Goal: Task Accomplishment & Management: Use online tool/utility

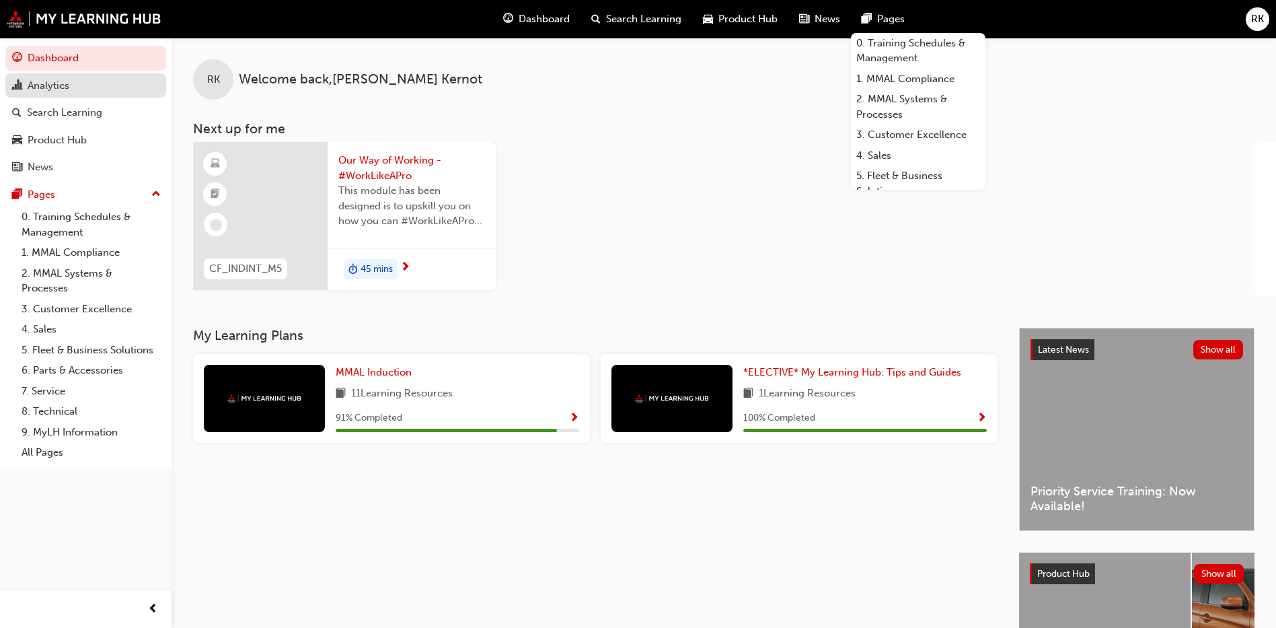
click at [52, 79] on div "Analytics" at bounding box center [49, 85] width 42 height 15
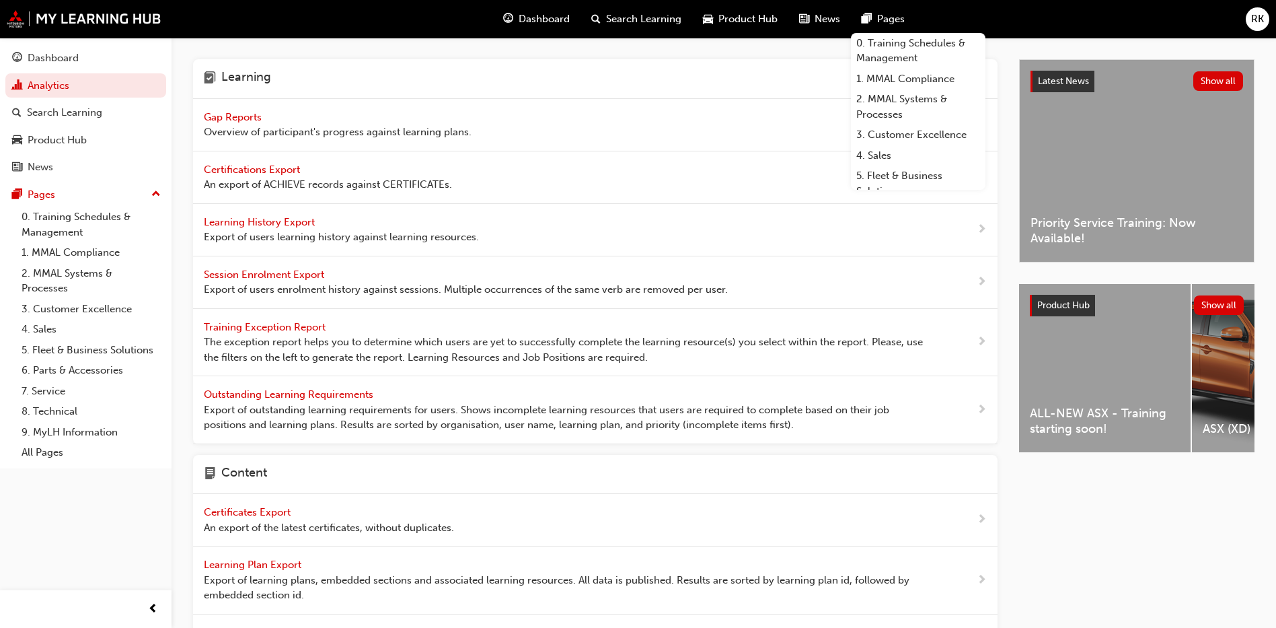
click at [258, 116] on span "Gap Reports" at bounding box center [234, 117] width 61 height 12
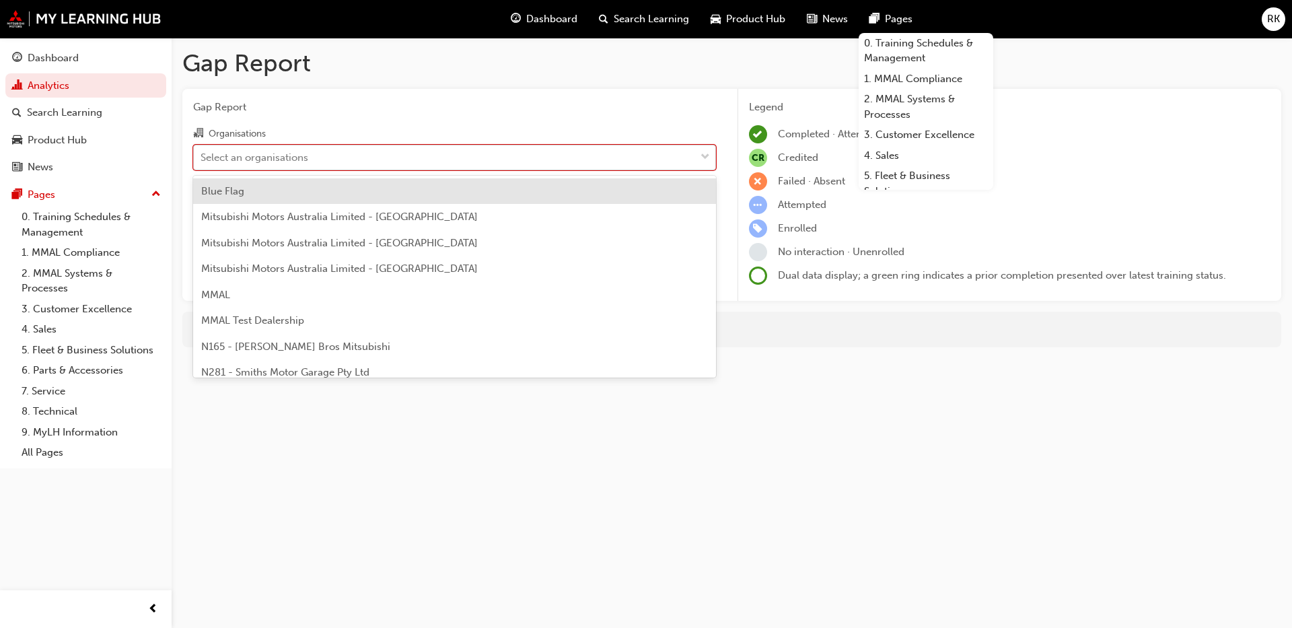
click at [277, 157] on div "Select an organisations" at bounding box center [255, 156] width 108 height 15
click at [202, 157] on input "Organisations option Blue Flag focused, 1 of 202. 202 results available. Use Up…" at bounding box center [201, 156] width 1 height 11
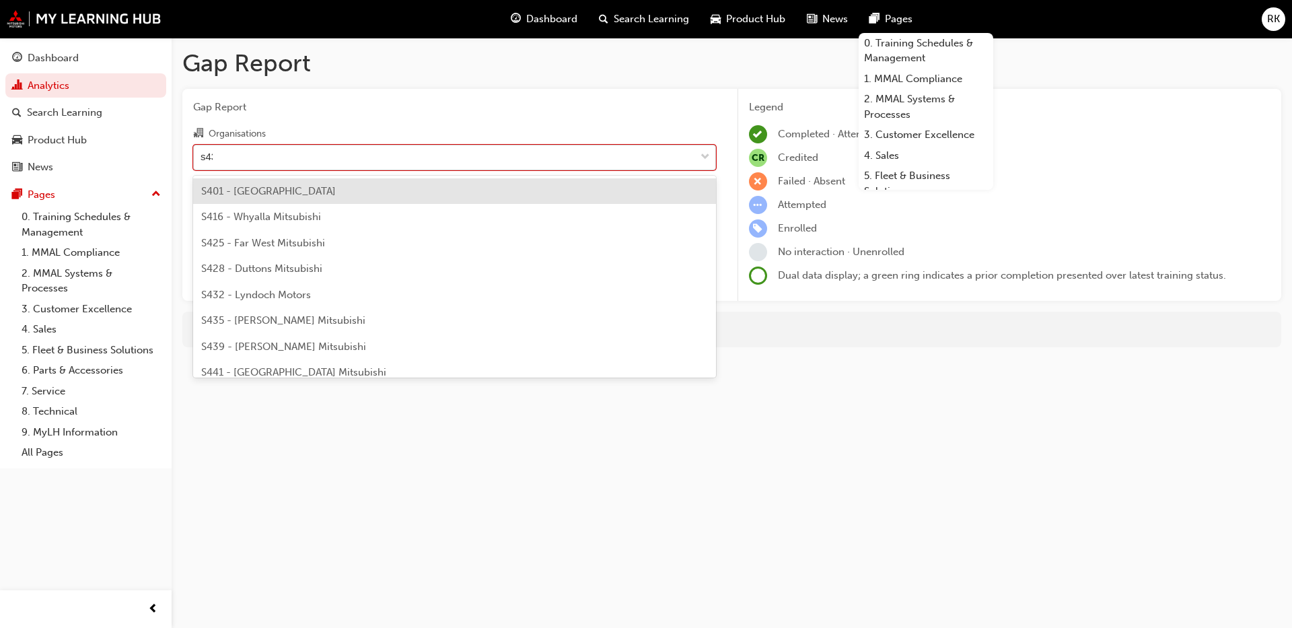
type input "s432"
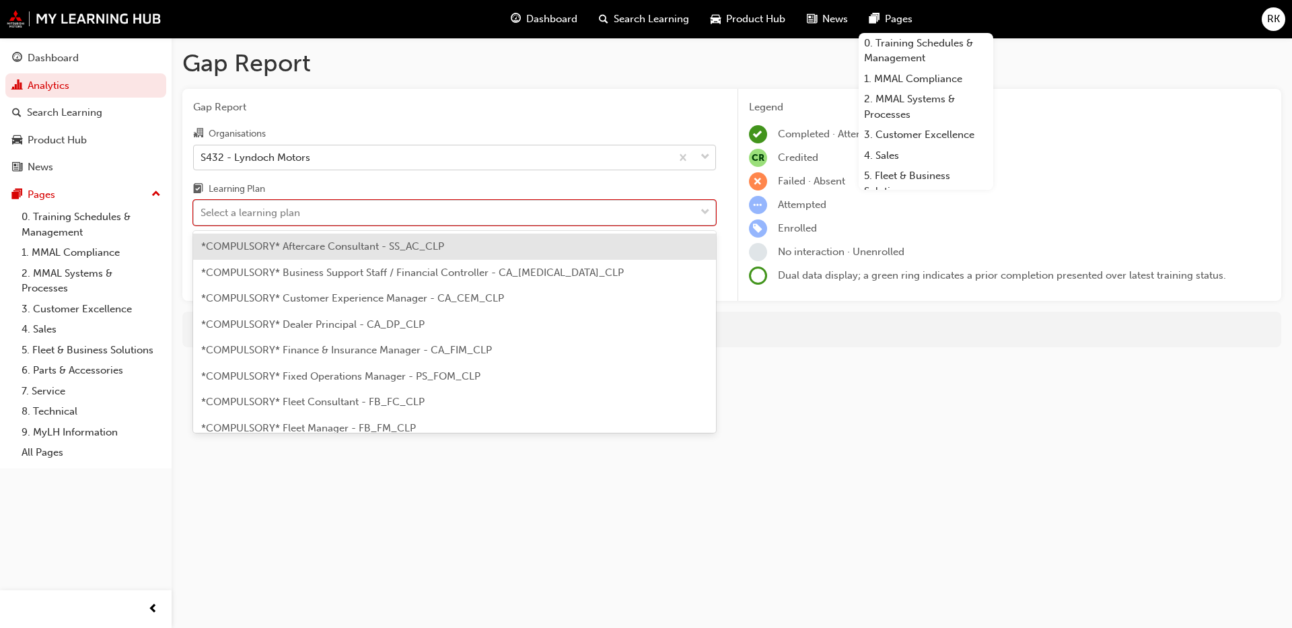
click at [284, 213] on div "Select a learning plan" at bounding box center [251, 212] width 100 height 15
click at [202, 213] on input "Learning Plan option *COMPULSORY* Aftercare Consultant - SS_AC_CLP focused, 1 o…" at bounding box center [201, 212] width 1 height 11
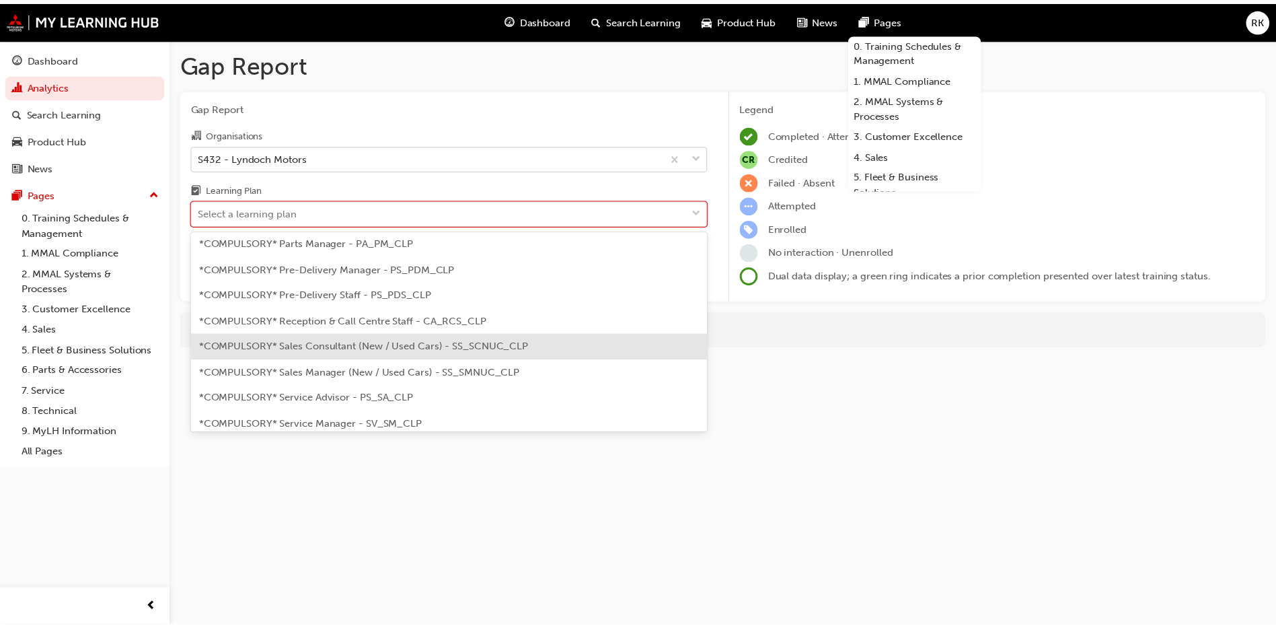
scroll to position [404, 0]
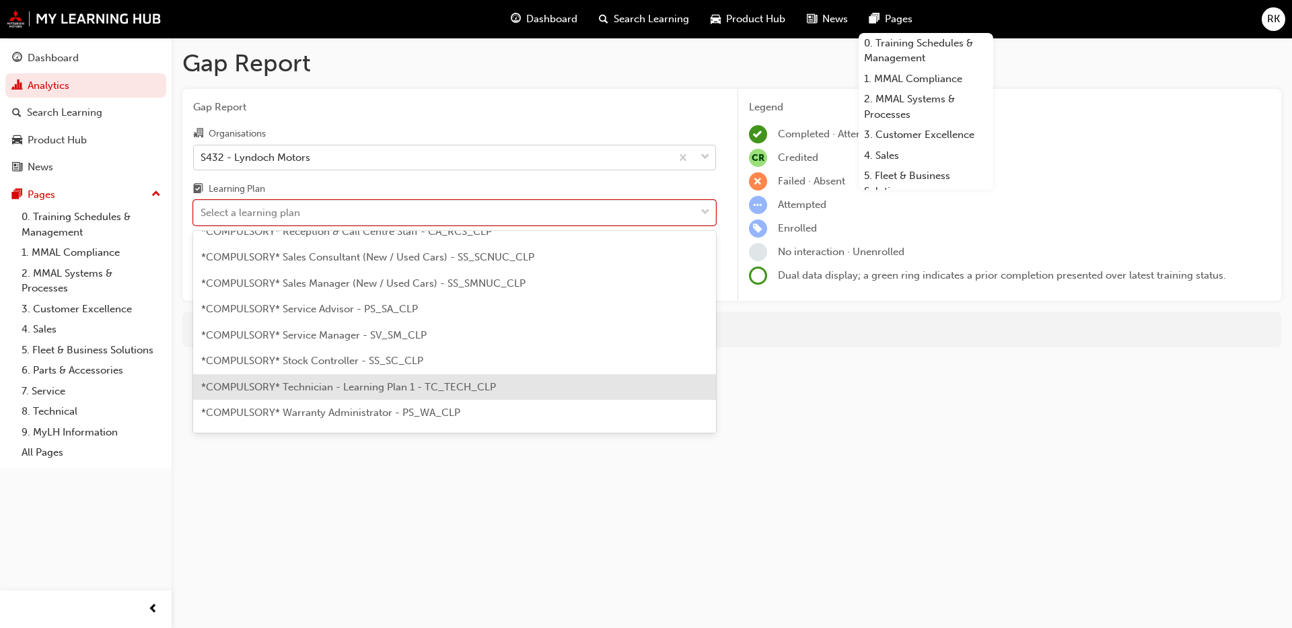
click at [331, 390] on span "*COMPULSORY* Technician - Learning Plan 1 - TC_TECH_CLP" at bounding box center [348, 387] width 295 height 12
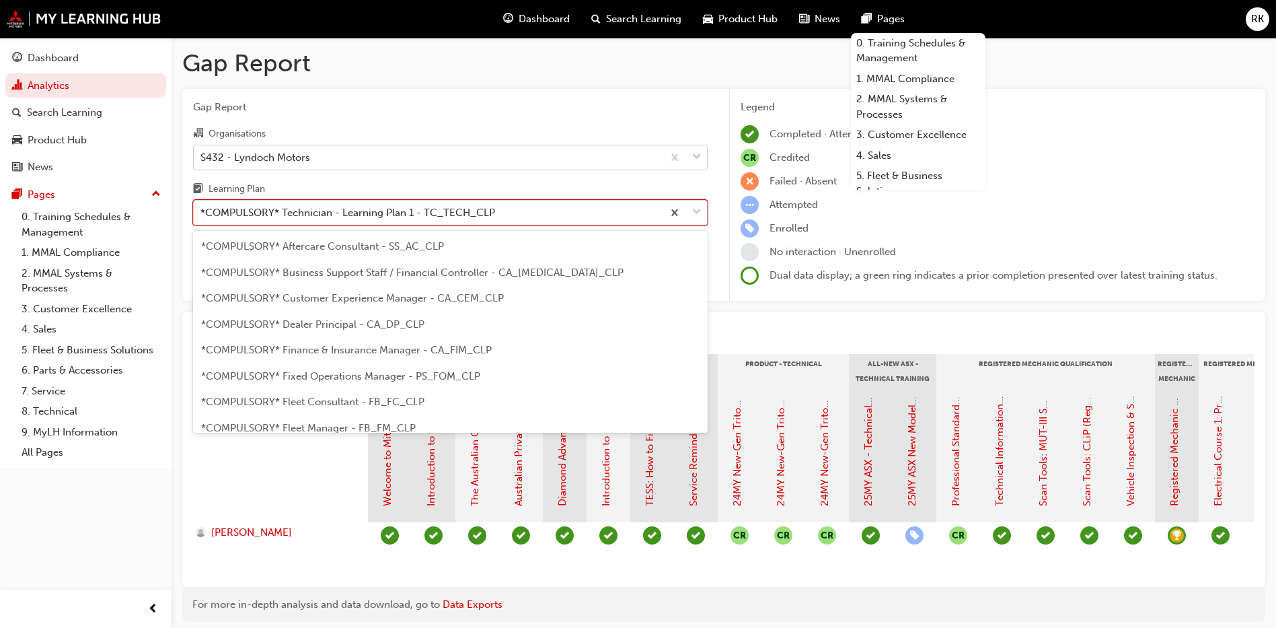
click at [701, 213] on span "down-icon" at bounding box center [696, 212] width 9 height 17
click at [202, 213] on input "Learning Plan option *COMPULSORY* Technician - Learning Plan 1 - TC_TECH_CLP, s…" at bounding box center [201, 212] width 1 height 11
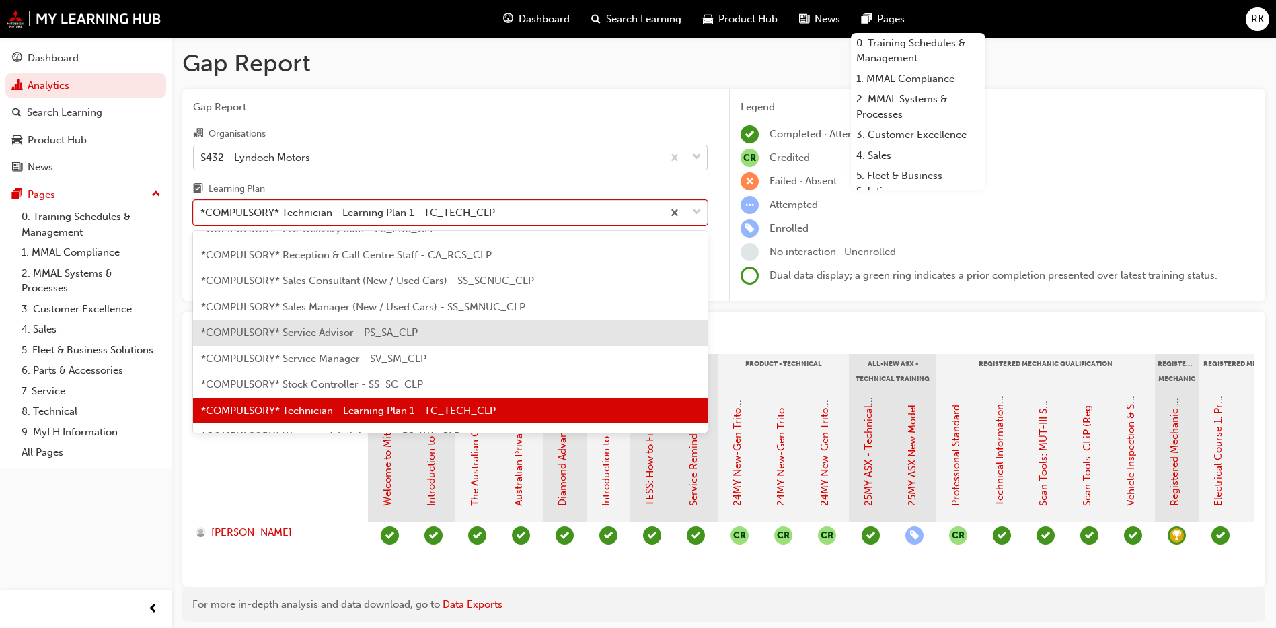
scroll to position [279, 0]
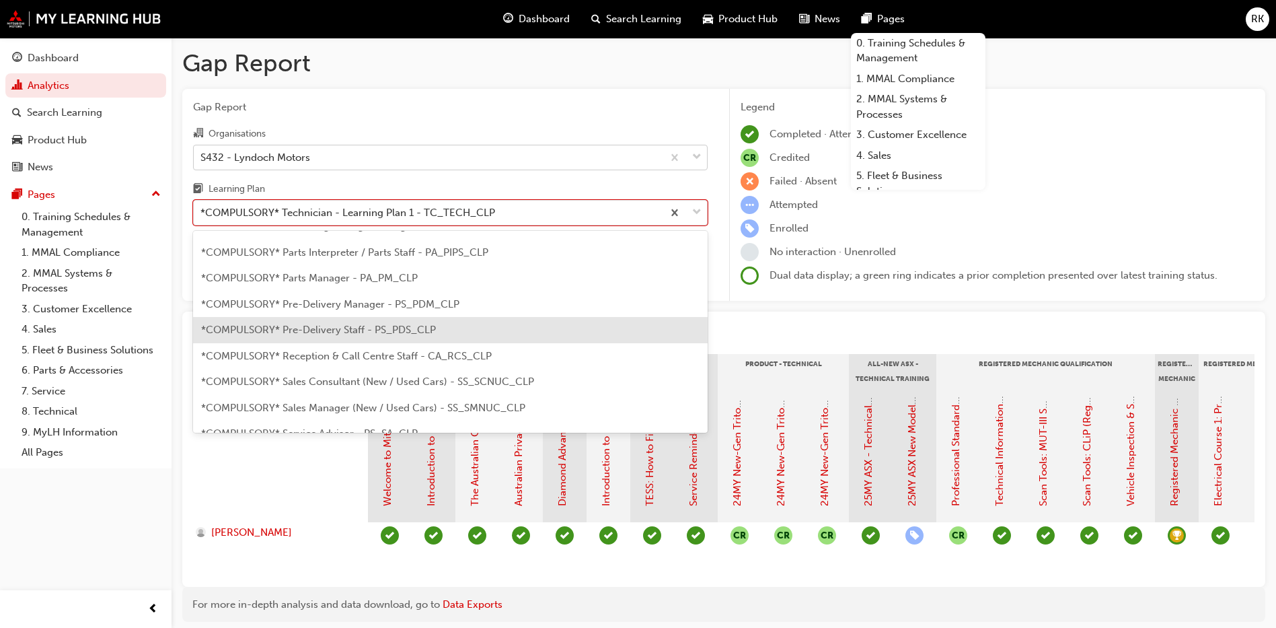
click at [318, 335] on span "*COMPULSORY* Pre-Delivery Staff - PS_PDS_CLP" at bounding box center [318, 330] width 235 height 12
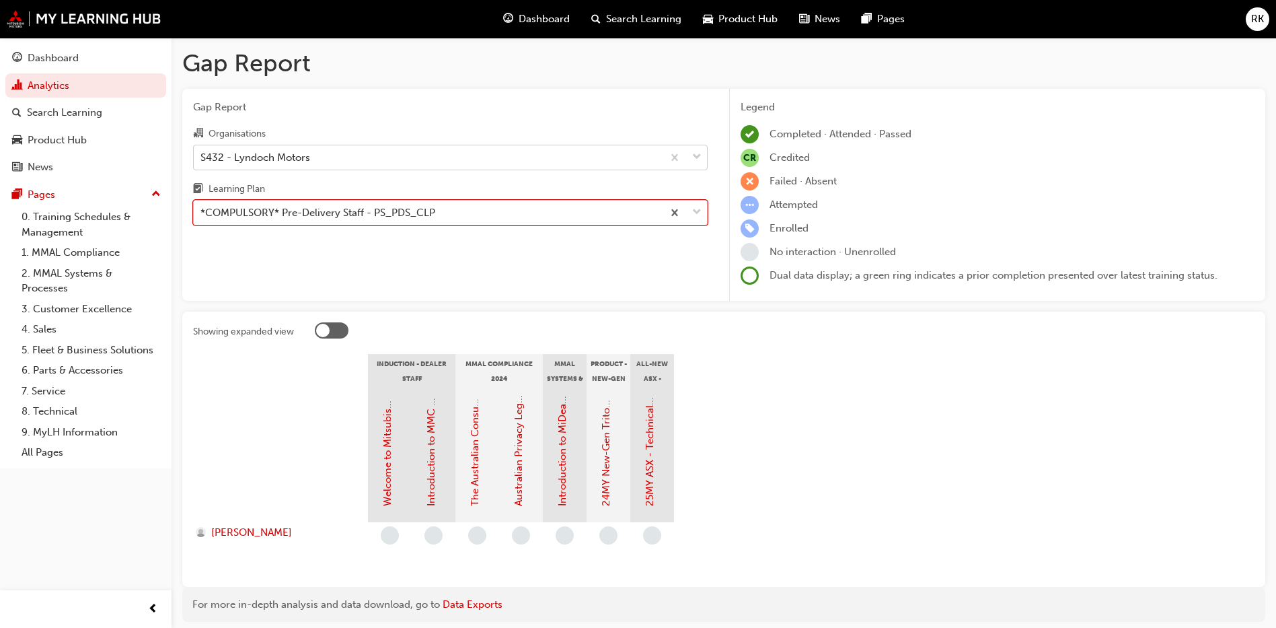
drag, startPoint x: 707, startPoint y: 215, endPoint x: 699, endPoint y: 209, distance: 10.1
click at [706, 215] on div at bounding box center [685, 213] width 44 height 24
click at [202, 215] on input "Learning Plan option *COMPULSORY* Pre-Delivery Staff - PS_PDS_CLP, selected. 0 …" at bounding box center [201, 212] width 1 height 11
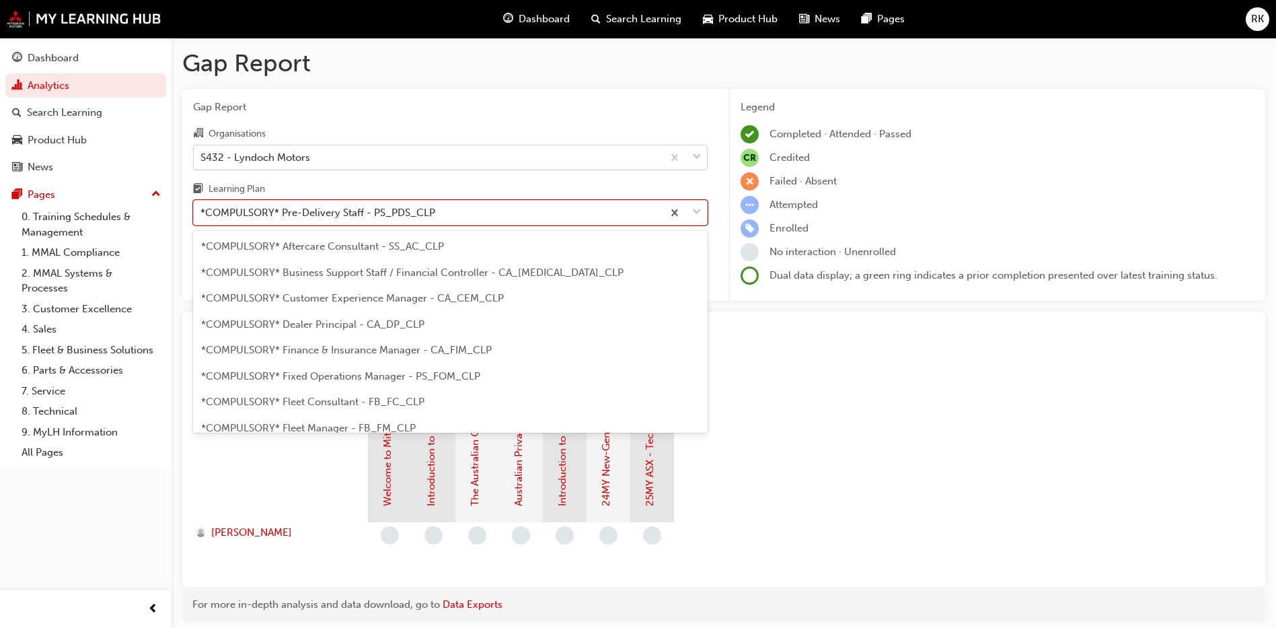
scroll to position [198, 0]
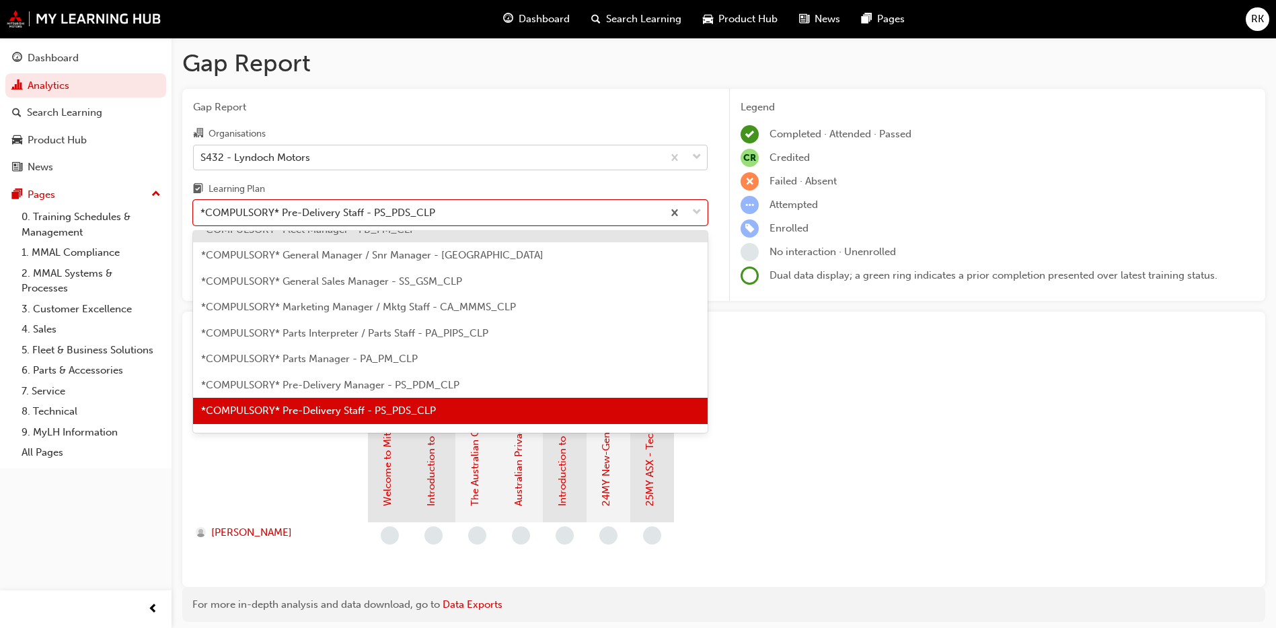
click at [311, 160] on div "S432 - Lyndoch Motors" at bounding box center [428, 157] width 469 height 24
click at [202, 160] on input "Organisations S432 - Lyndoch Motors" at bounding box center [201, 156] width 1 height 11
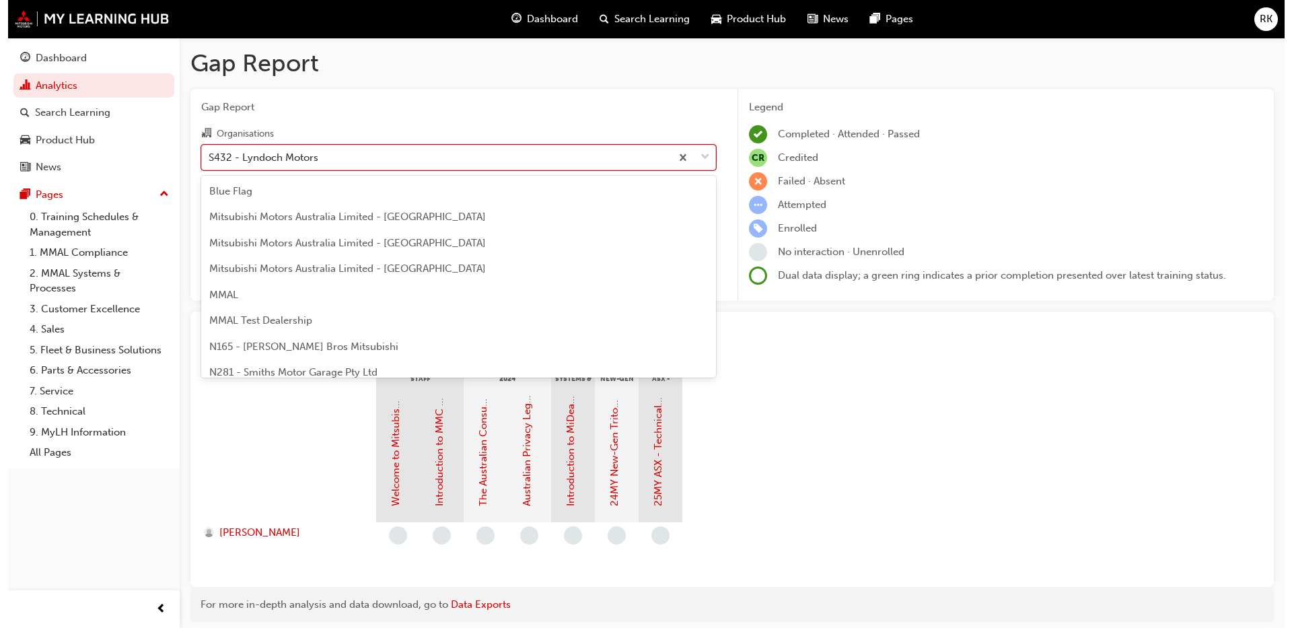
scroll to position [2712, 0]
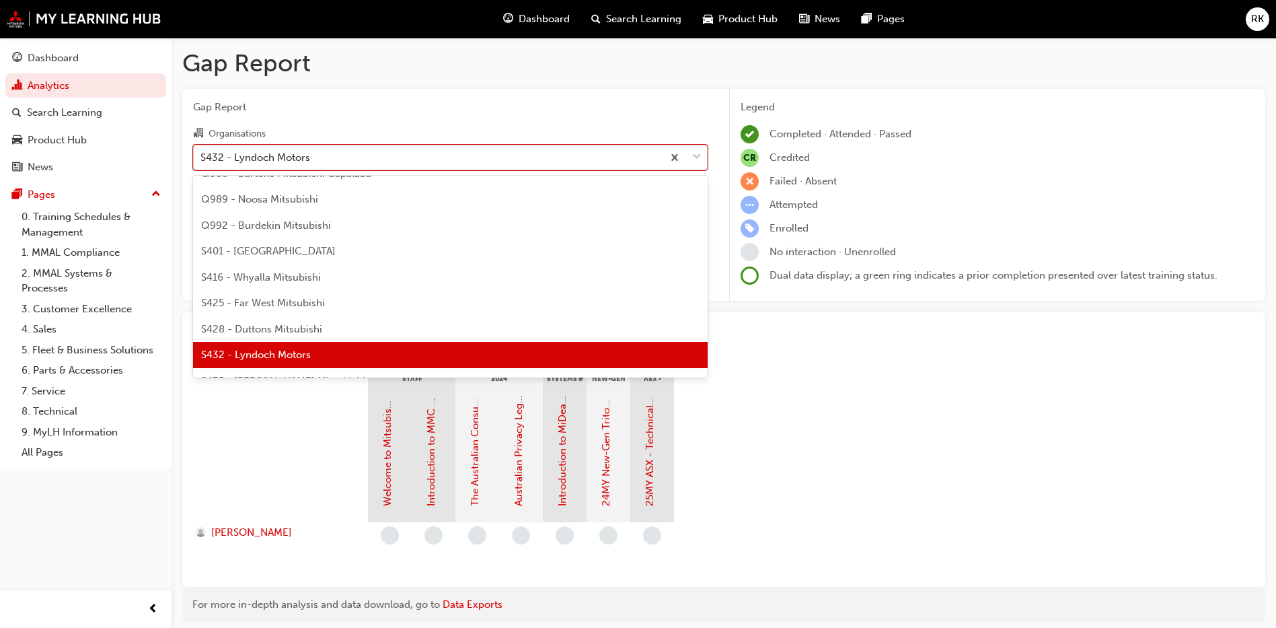
click at [311, 161] on div "S432 - Lyndoch Motors" at bounding box center [428, 157] width 469 height 24
click at [202, 161] on input "Organisations option S432 - Lyndoch Motors, selected. option S432 - Lyndoch Mot…" at bounding box center [201, 156] width 1 height 11
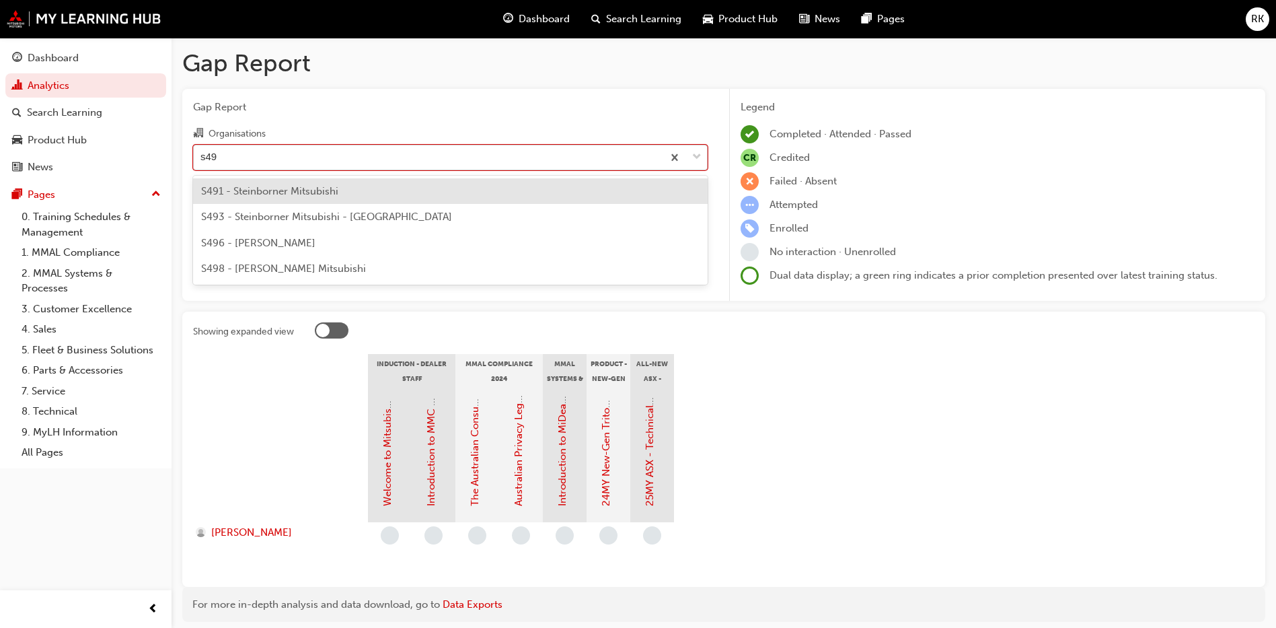
type input "s491"
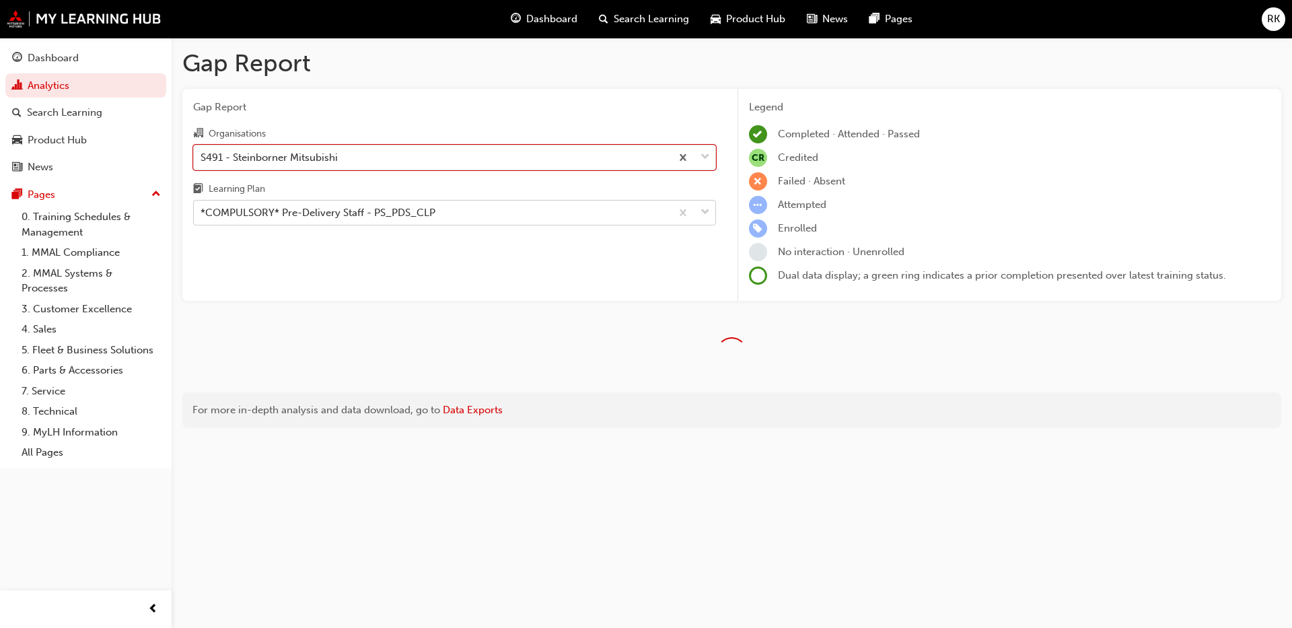
click at [383, 208] on div "*COMPULSORY* Pre-Delivery Staff - PS_PDS_CLP" at bounding box center [318, 212] width 235 height 15
click at [202, 208] on input "Learning Plan *COMPULSORY* Pre-Delivery Staff - PS_PDS_CLP" at bounding box center [201, 212] width 1 height 11
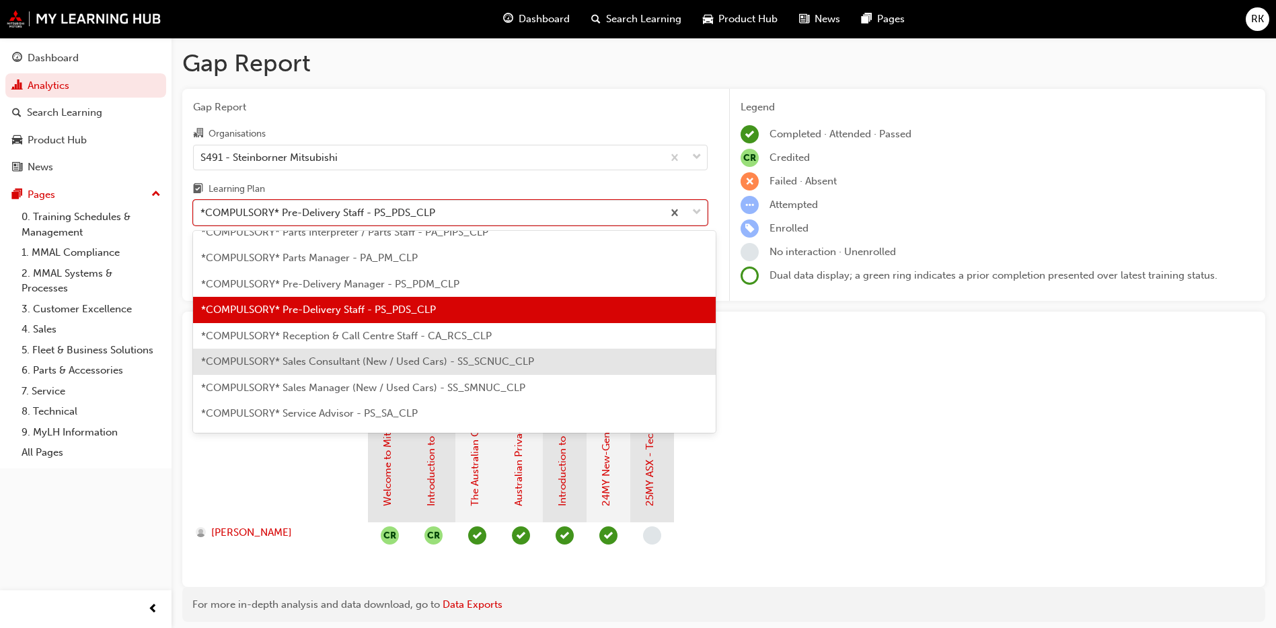
scroll to position [400, 0]
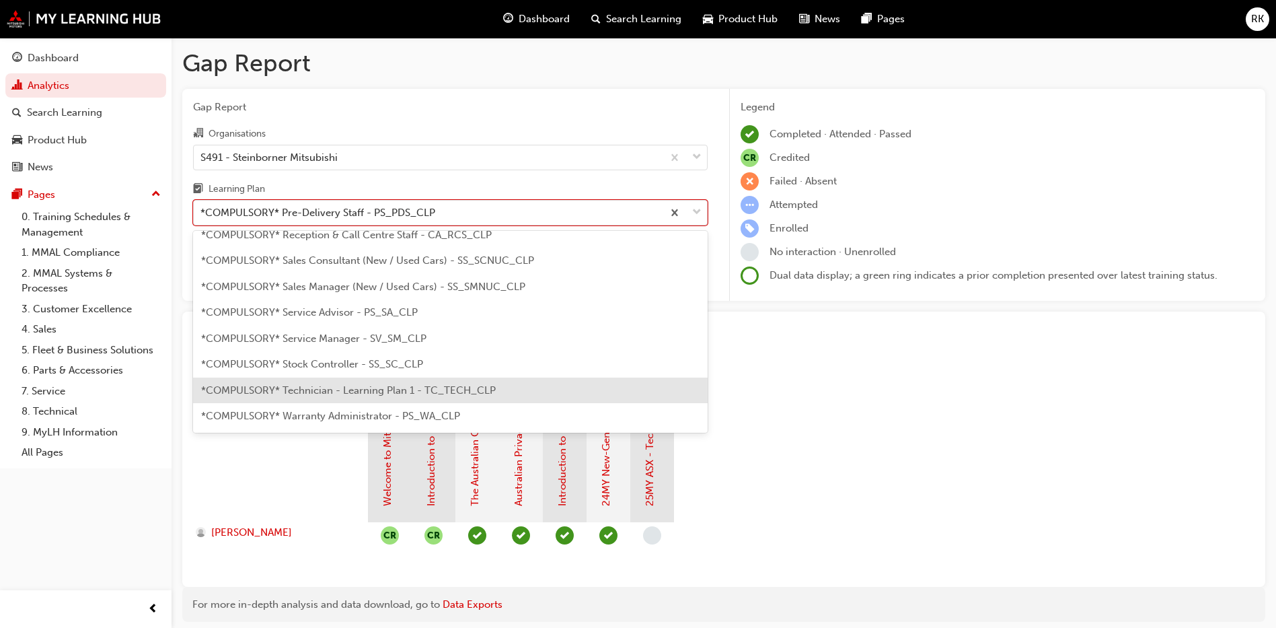
click at [321, 389] on span "*COMPULSORY* Technician - Learning Plan 1 - TC_TECH_CLP" at bounding box center [348, 390] width 295 height 12
